Goal: Navigation & Orientation: Find specific page/section

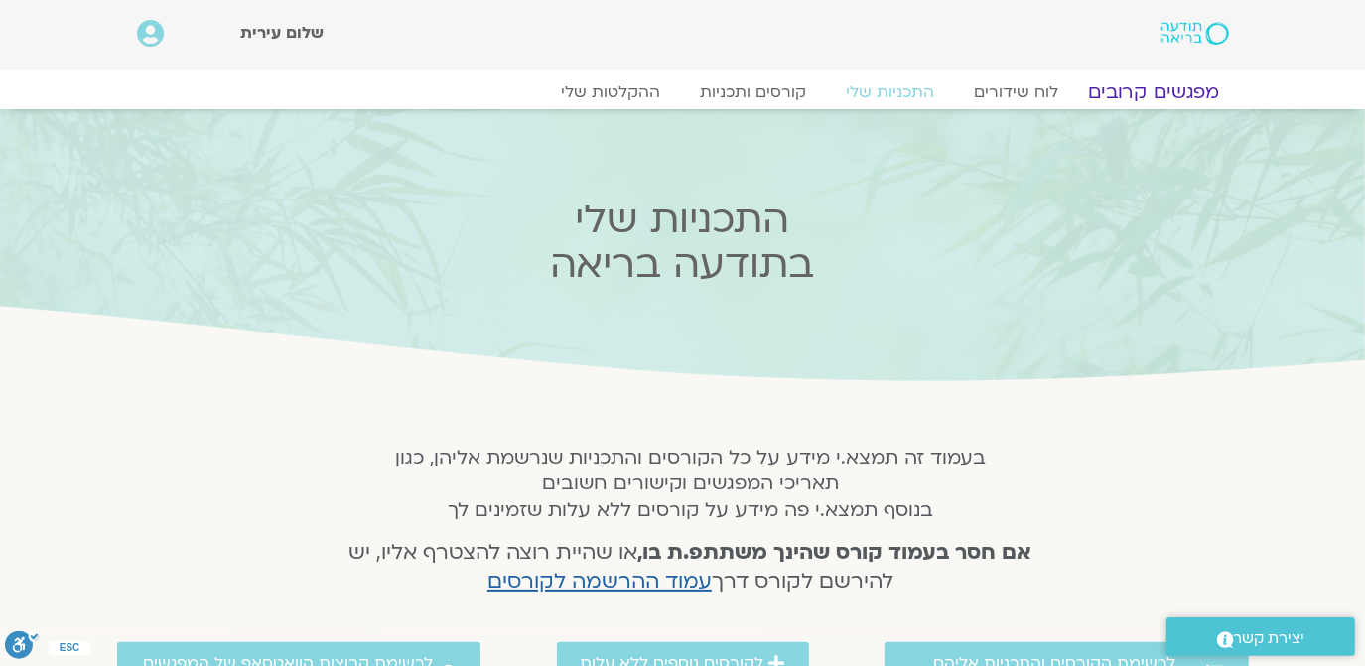
click at [1172, 85] on link "מפגשים קרובים" at bounding box center [1153, 92] width 180 height 24
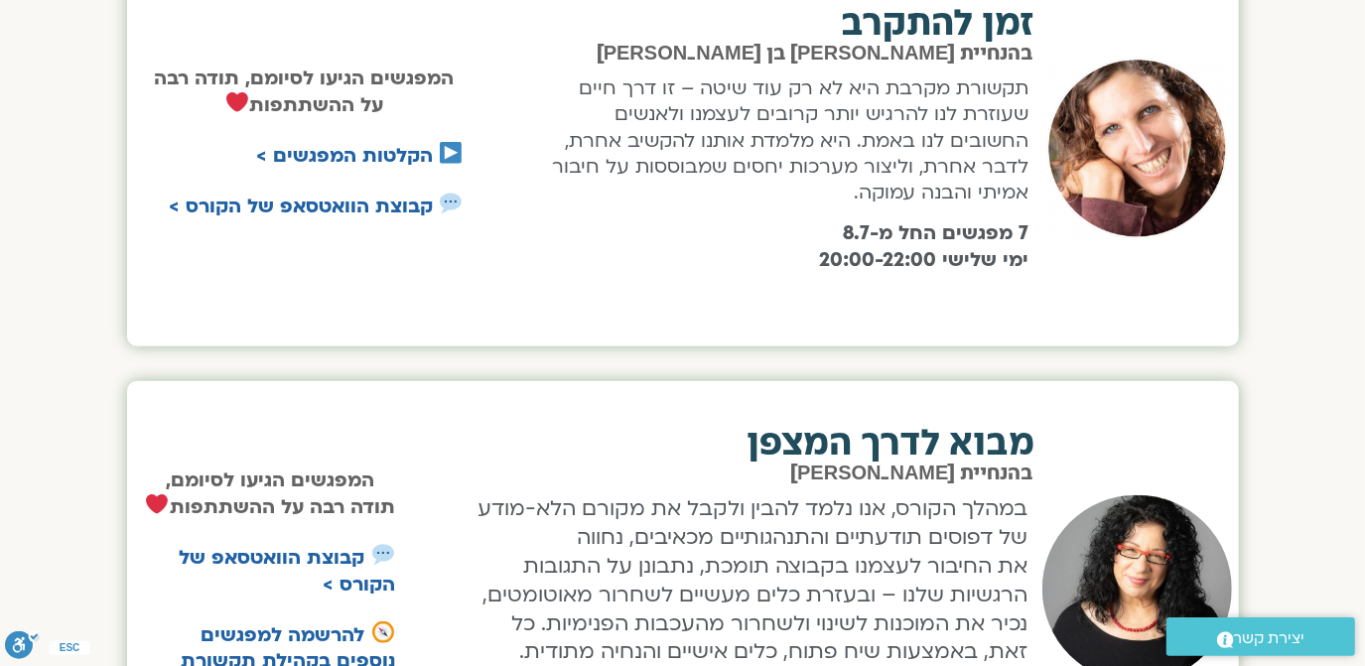
scroll to position [891, 0]
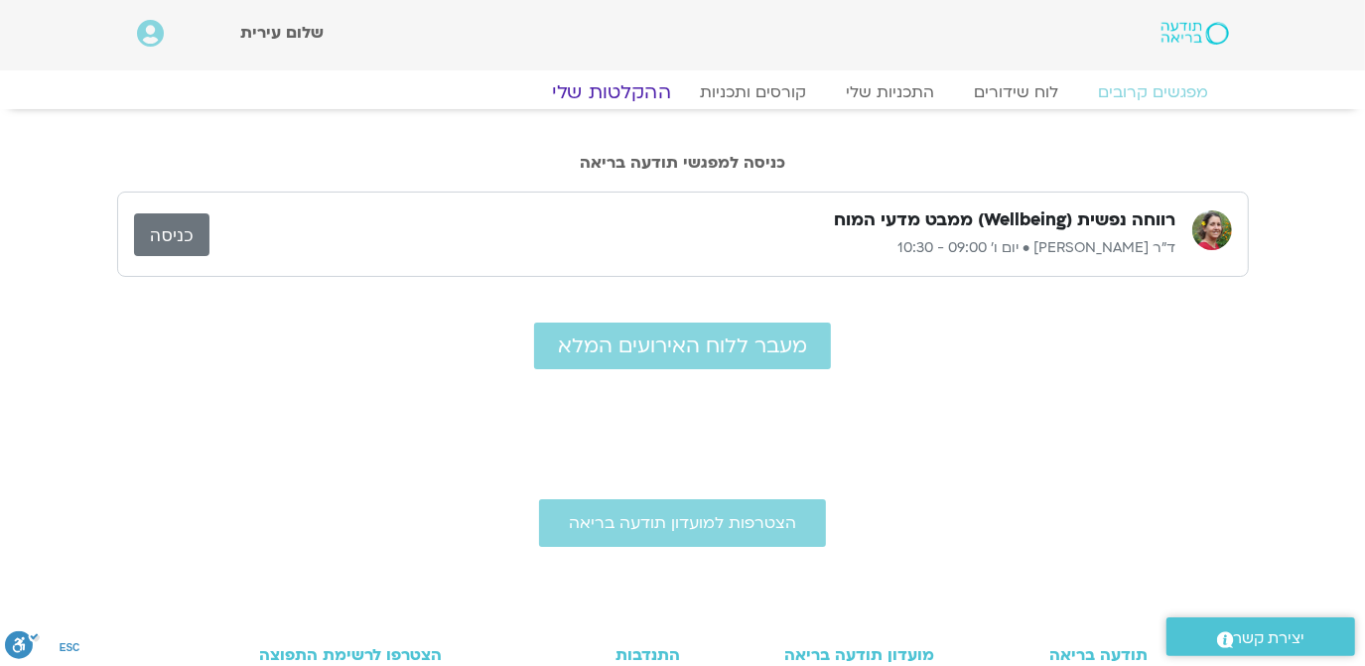
click at [597, 88] on link "ההקלטות שלי" at bounding box center [611, 92] width 167 height 24
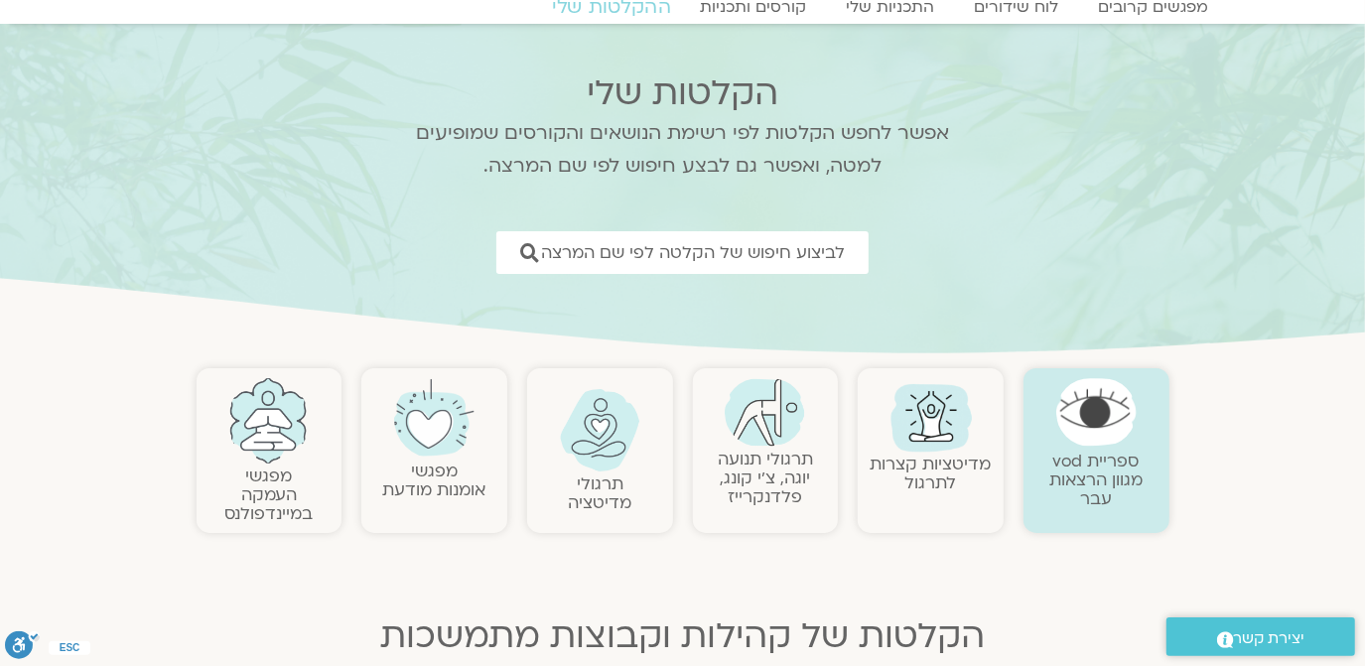
scroll to position [120, 0]
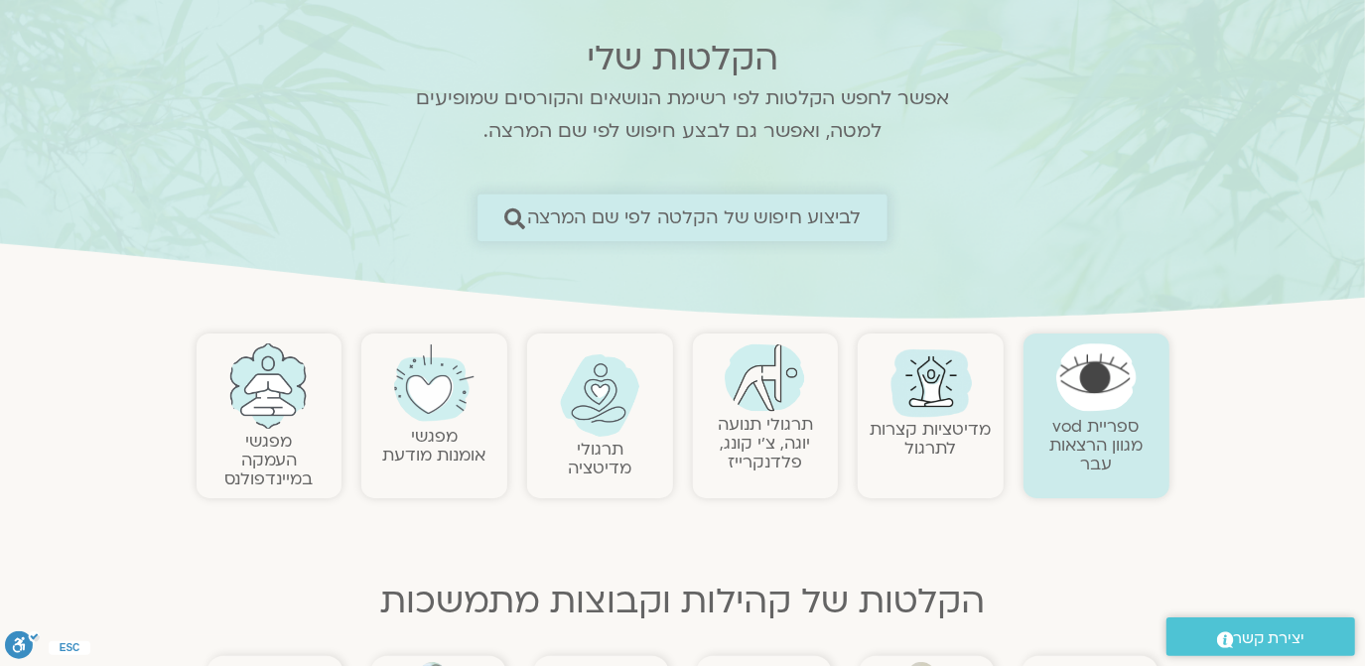
click at [510, 215] on icon at bounding box center [513, 217] width 21 height 21
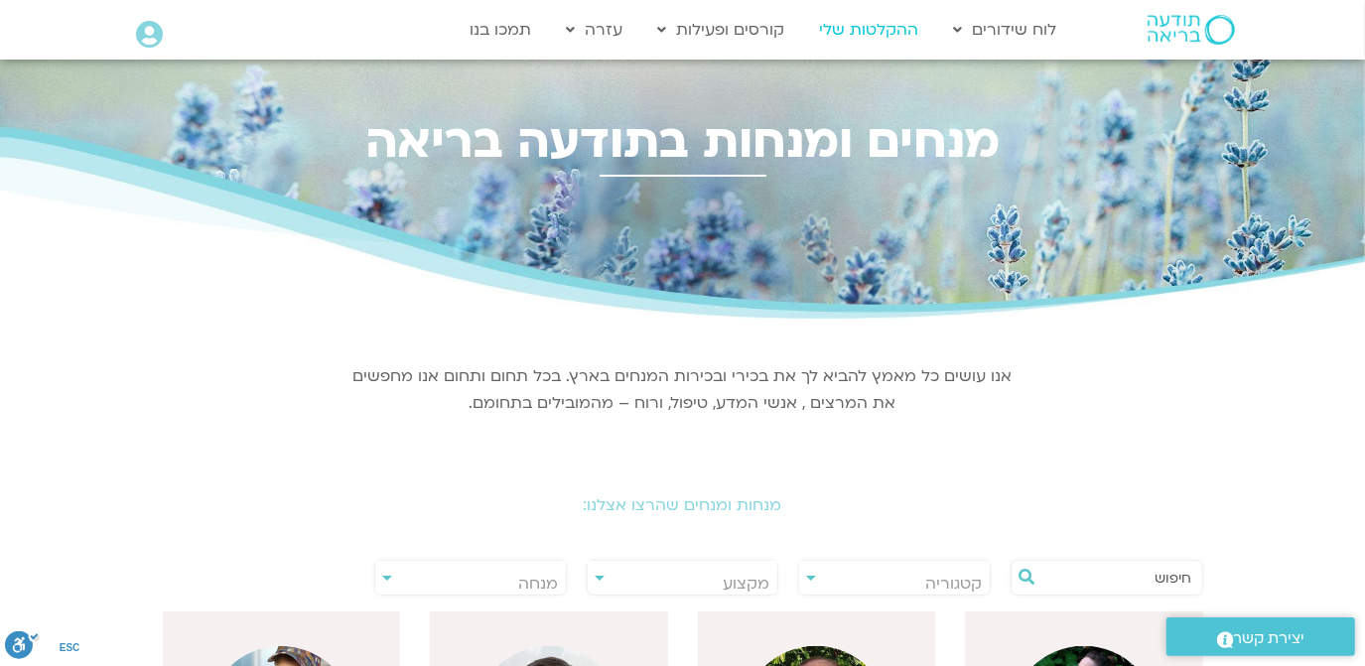
click at [873, 27] on link "ההקלטות שלי" at bounding box center [869, 30] width 119 height 38
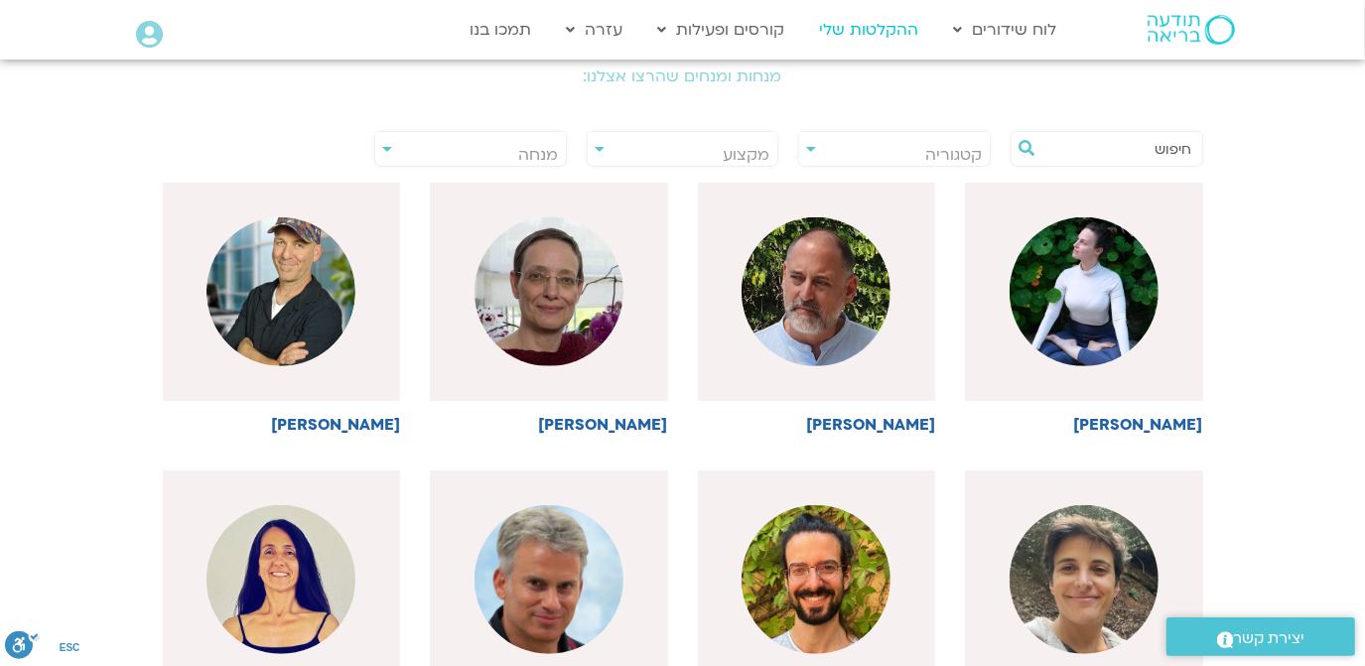
scroll to position [481, 0]
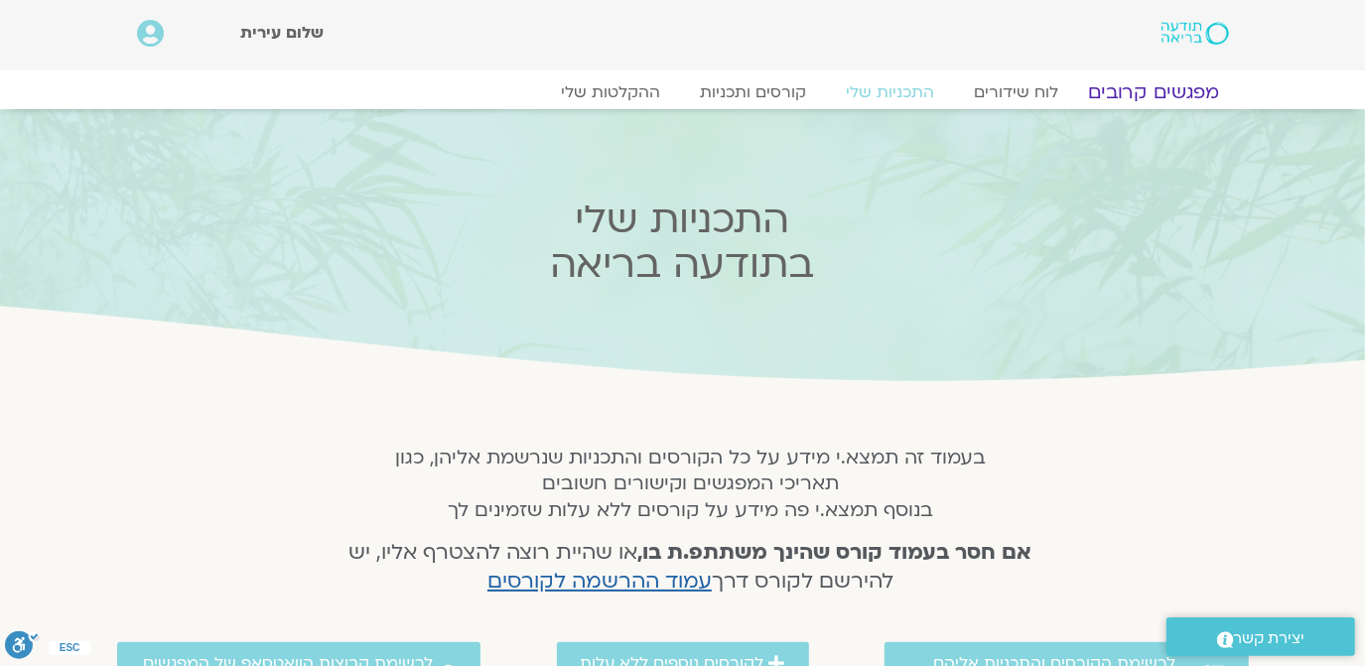
click at [1169, 91] on link "מפגשים קרובים" at bounding box center [1153, 92] width 180 height 24
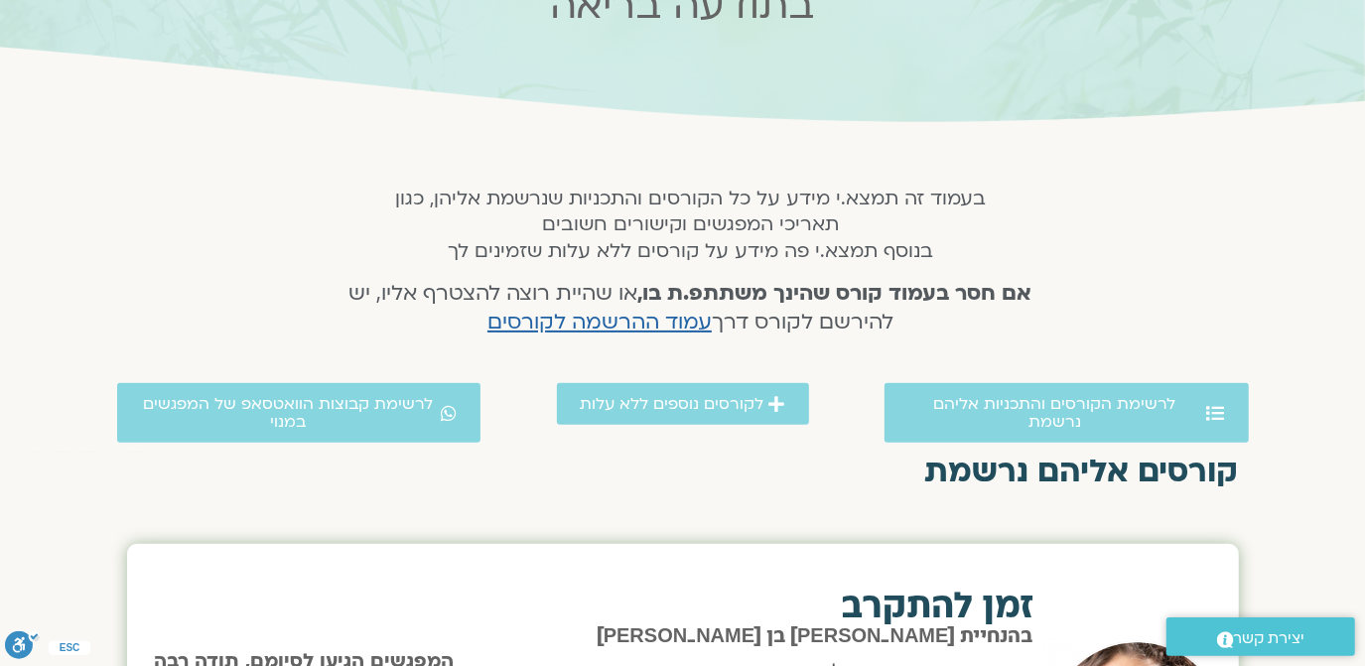
scroll to position [442, 0]
